Goal: Transaction & Acquisition: Purchase product/service

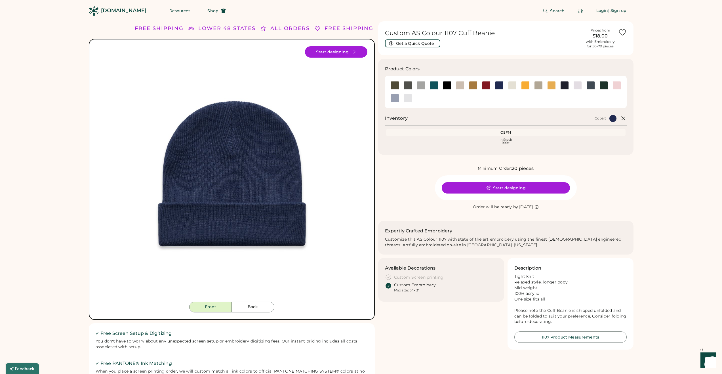
click at [438, 34] on h1 "Custom AS Colour 1107 Cuff Beanie" at bounding box center [484, 33] width 198 height 8
copy div "Custom AS Colour 1107 Cuff Beanie Get a Quick Quote"
click at [661, 250] on div "FREE SHIPPING LOWER 48 STATES ALL ORDERS FREE SHIPPING LOWER 48 STATES ALL ORDE…" at bounding box center [361, 372] width 722 height 744
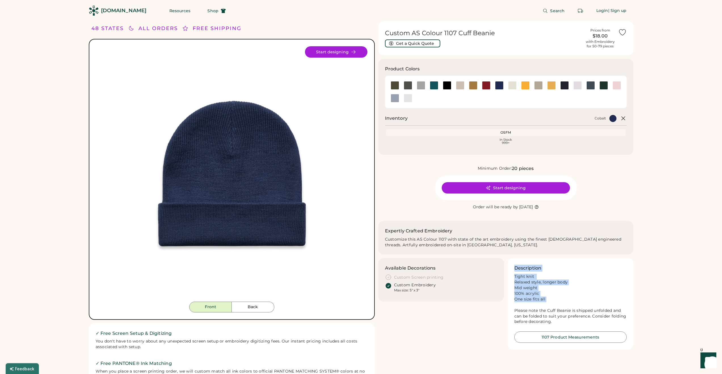
drag, startPoint x: 515, startPoint y: 269, endPoint x: 550, endPoint y: 304, distance: 49.6
click at [550, 304] on div "Description Tight knit Relaxed style, longer body Mid weight 100% acrylic One s…" at bounding box center [571, 295] width 112 height 60
copy div "Description Tight knit Relaxed style, longer body Mid weight 100% acrylic One s…"
